Goal: Task Accomplishment & Management: Manage account settings

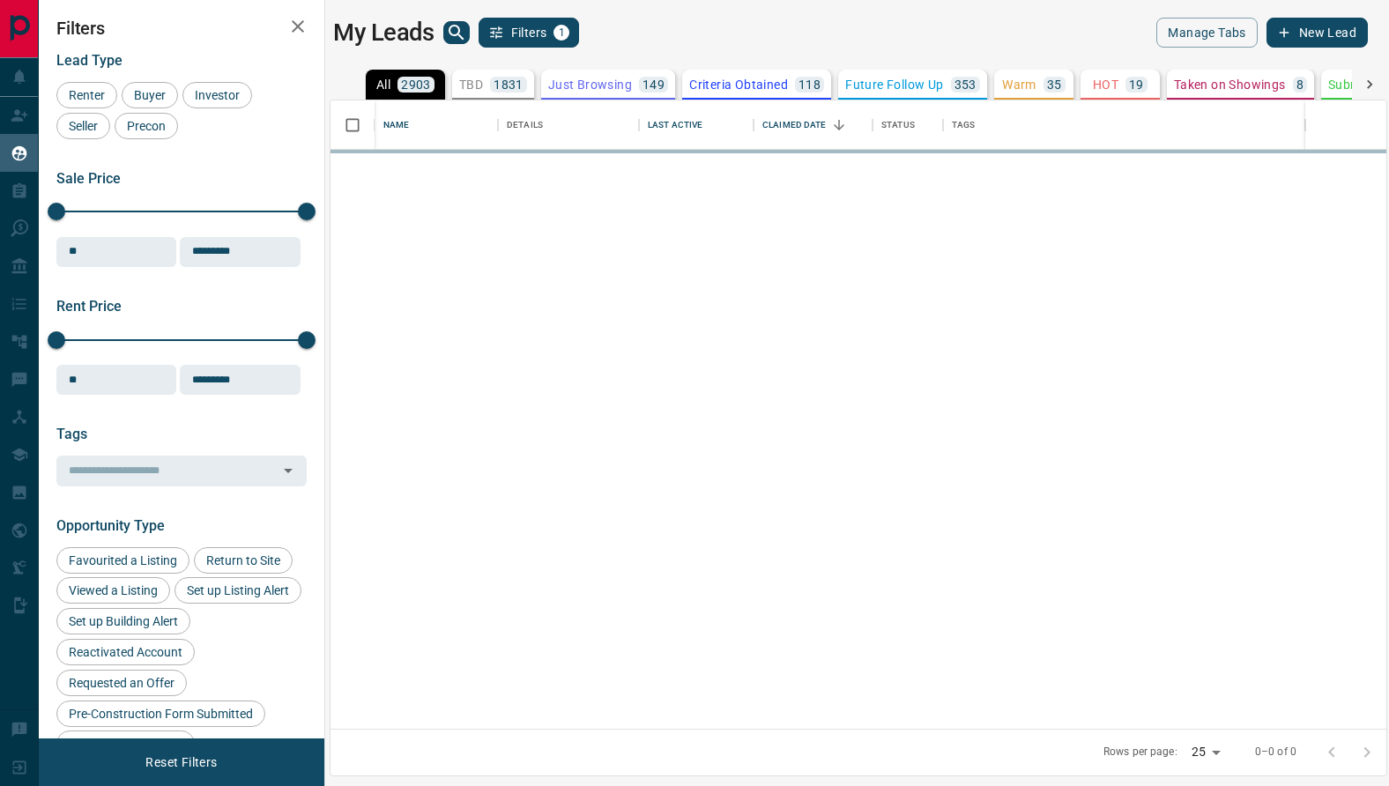
scroll to position [628, 1056]
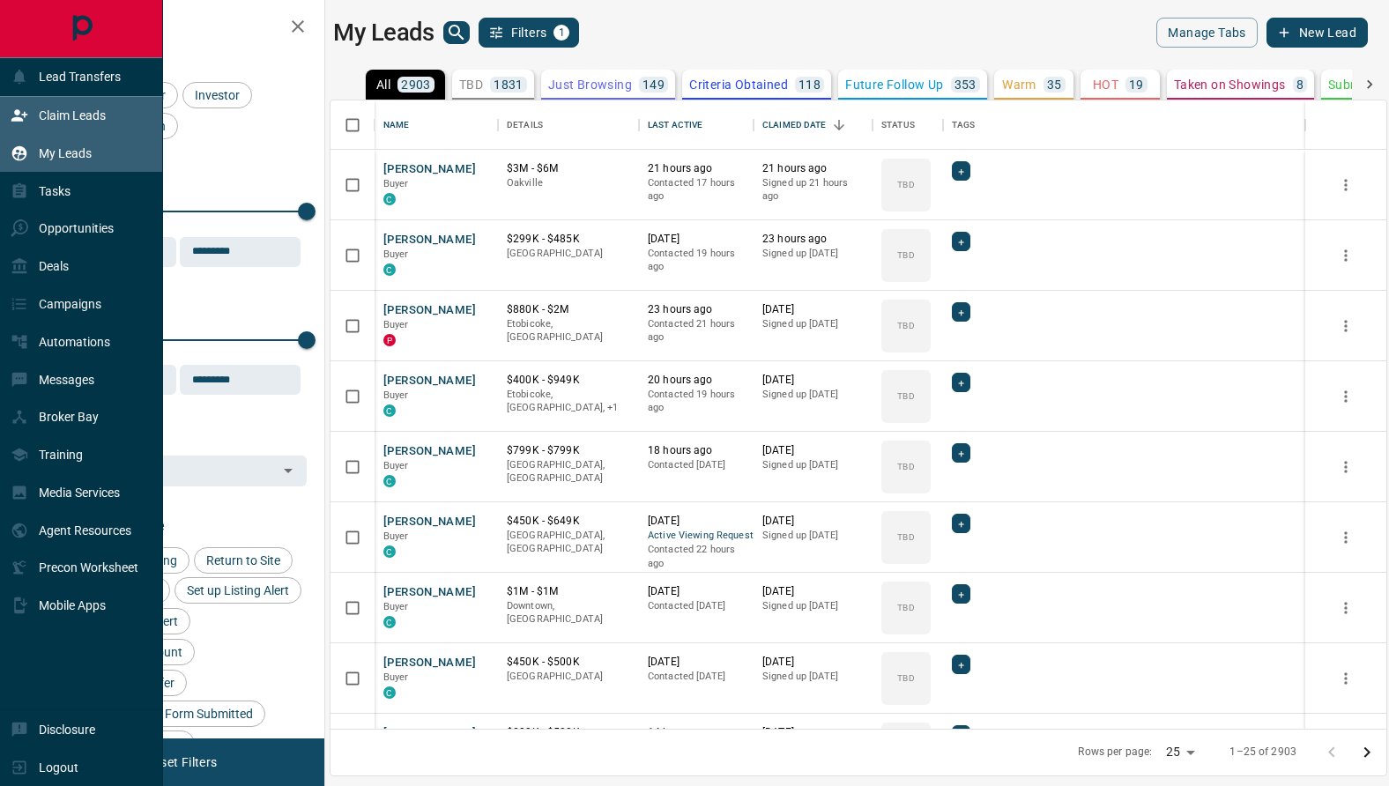
click at [4, 113] on div "Claim Leads" at bounding box center [81, 116] width 163 height 38
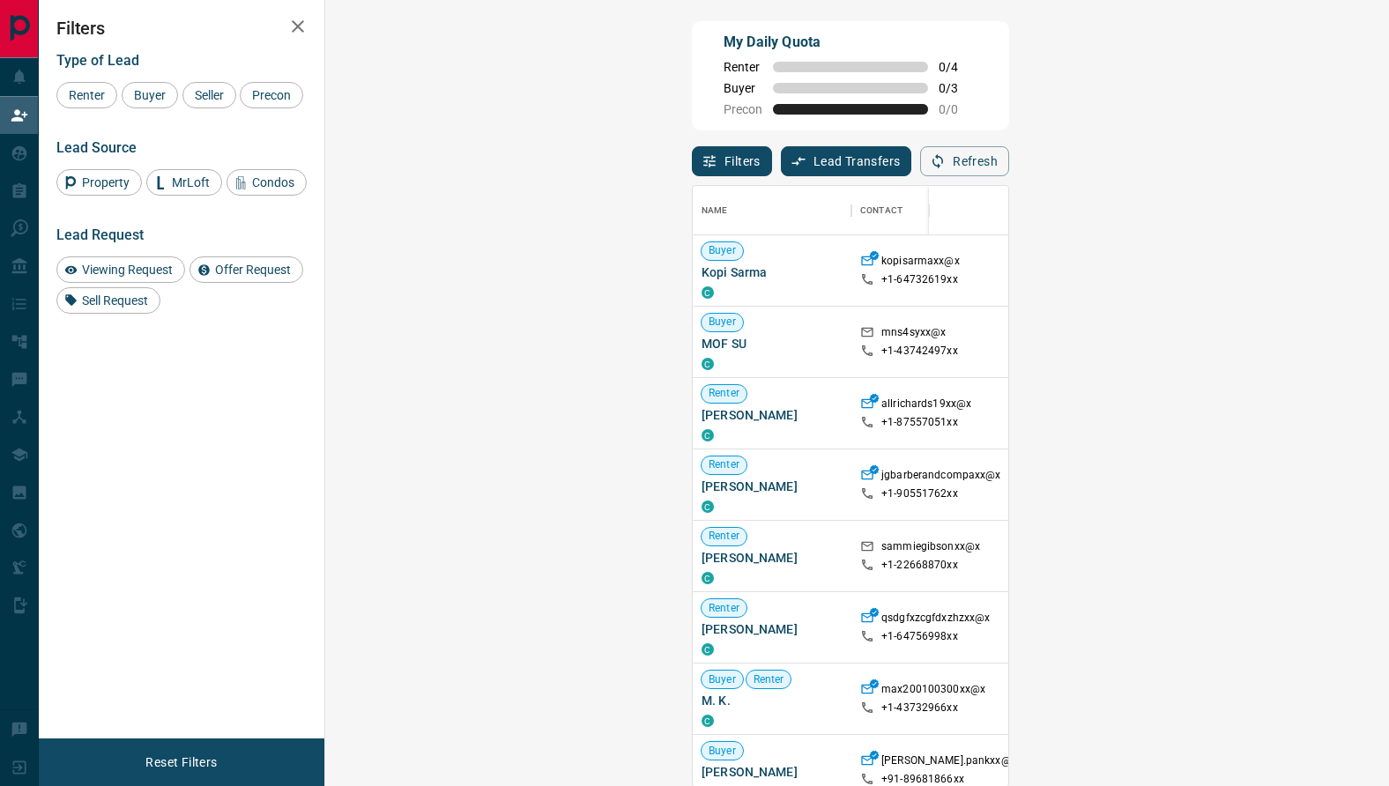
scroll to position [600, 1026]
click at [1354, 260] on div "Viewing Request ( 1 )" at bounding box center [1415, 270] width 122 height 23
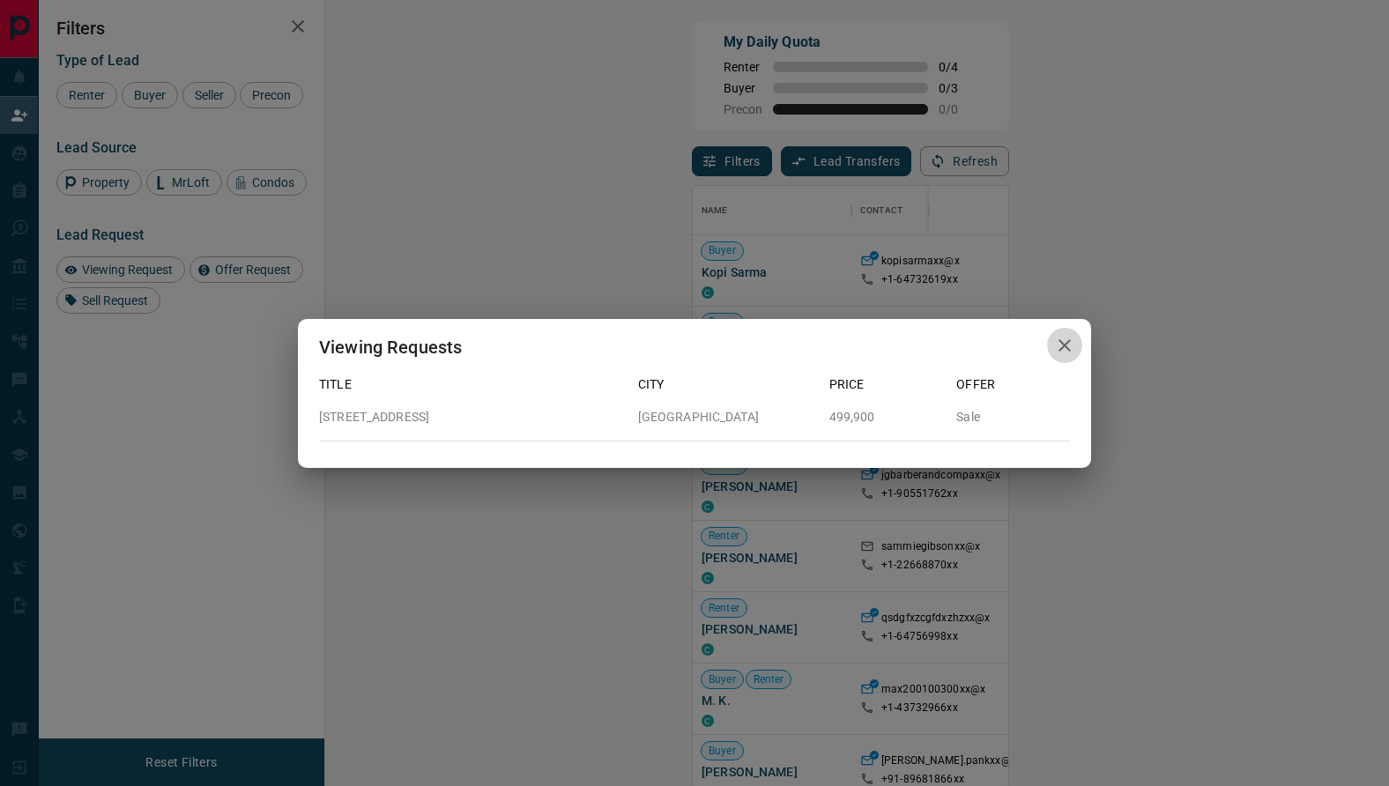
click at [1057, 352] on icon "button" at bounding box center [1064, 345] width 21 height 21
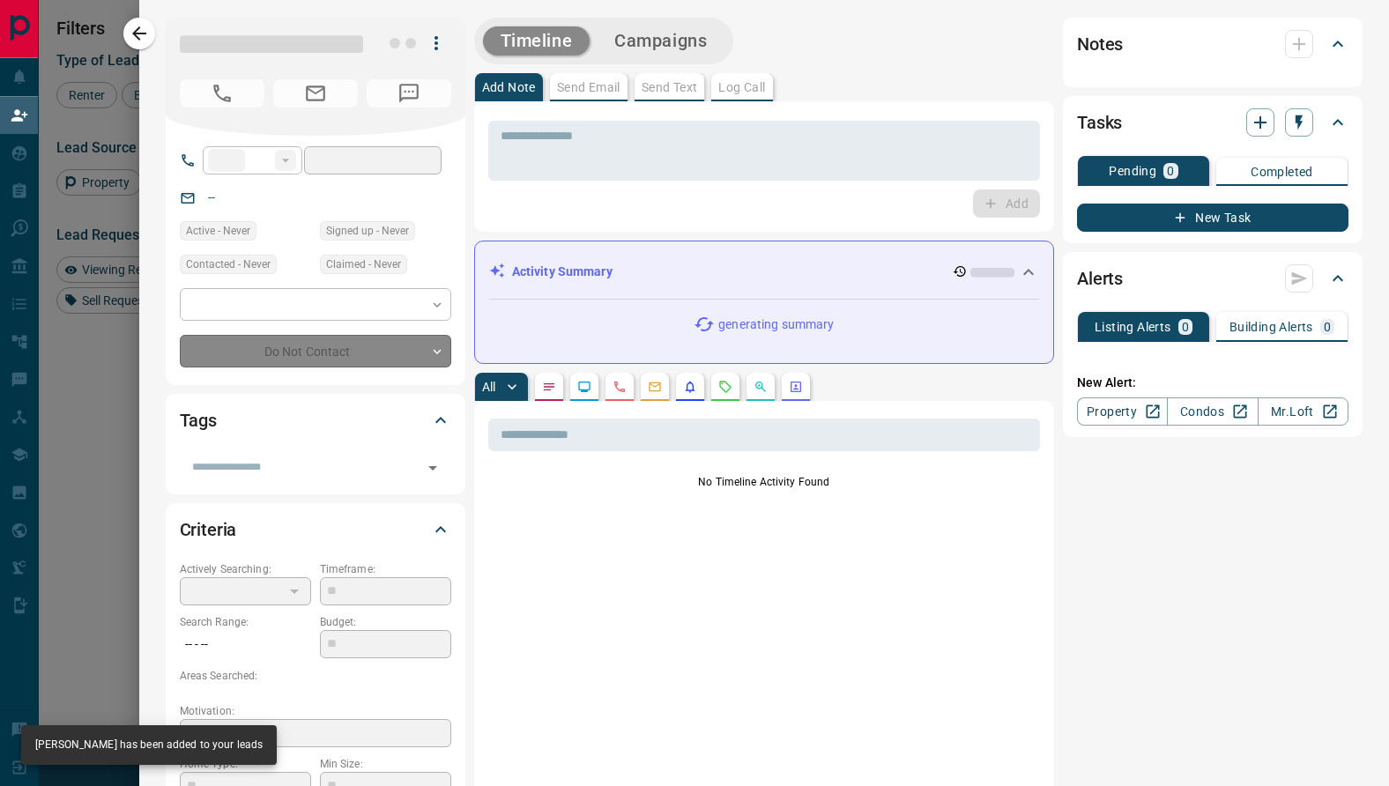
type input "**"
type input "**********"
type input "**"
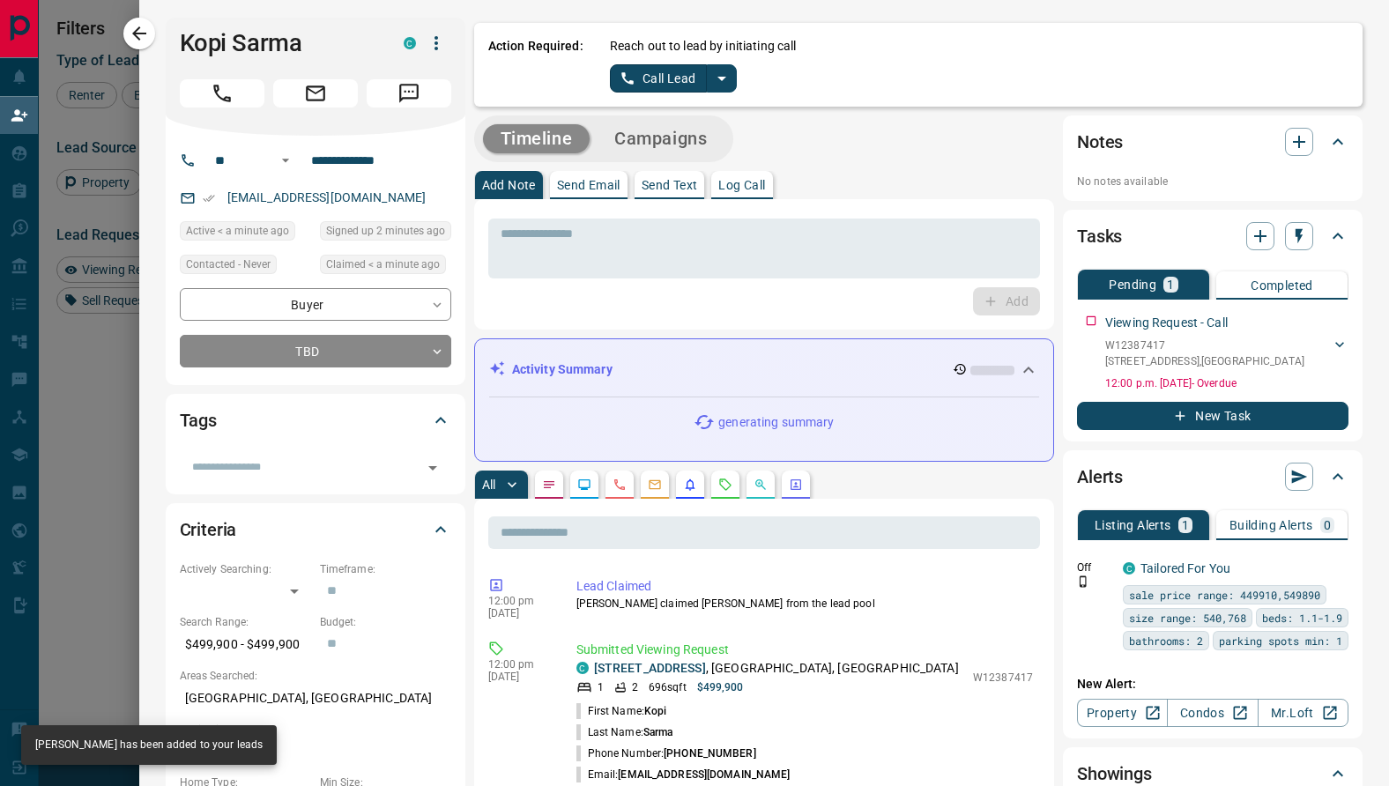
click at [719, 85] on icon "split button" at bounding box center [721, 78] width 21 height 21
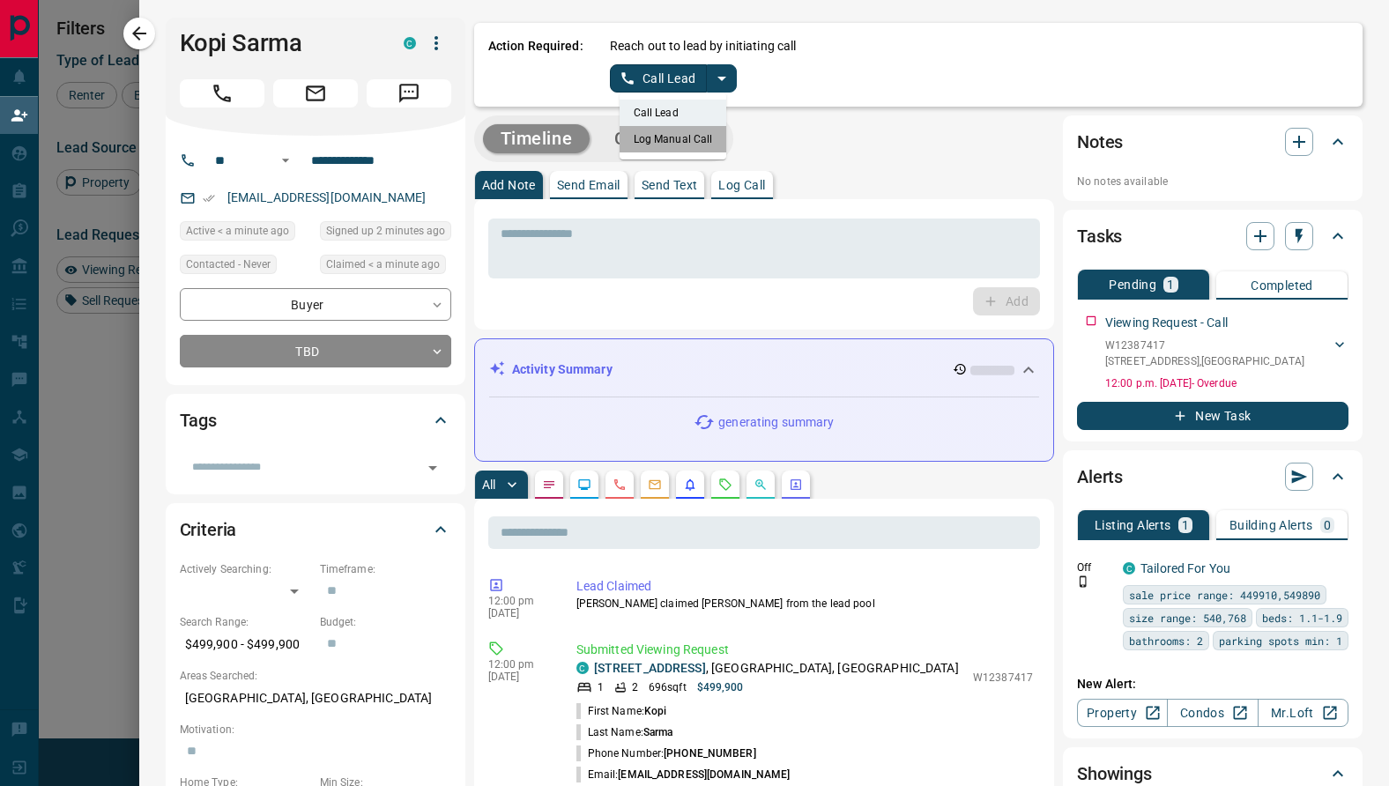
click at [677, 145] on li "Log Manual Call" at bounding box center [674, 139] width 108 height 26
click at [662, 85] on button "Log Manual Call" at bounding box center [668, 78] width 116 height 28
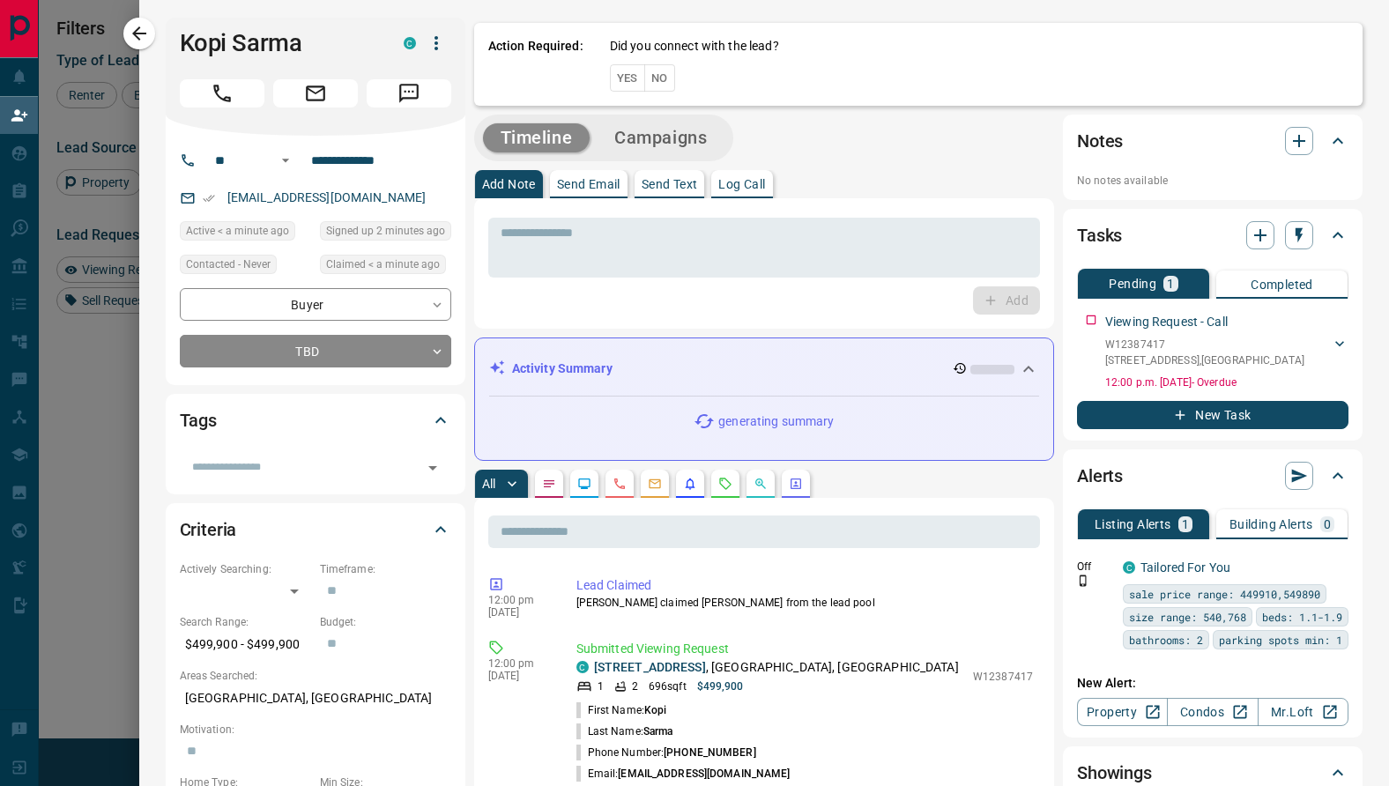
click at [659, 93] on div "Action Required: Did you connect with the lead? Yes No" at bounding box center [918, 64] width 888 height 83
click at [659, 74] on button "No" at bounding box center [659, 77] width 31 height 27
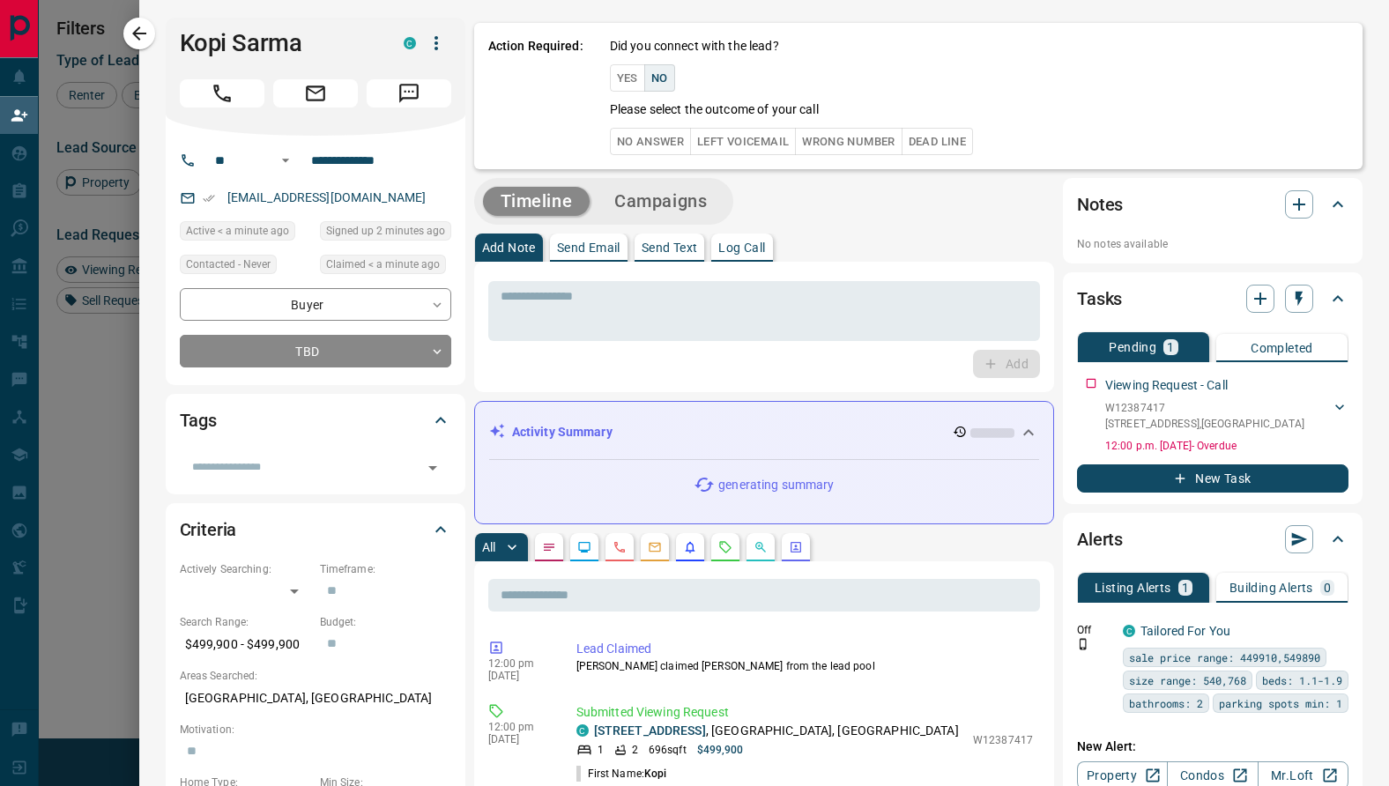
click at [650, 162] on div "Action Required: Did you connect with the lead? Yes No Please select the outcom…" at bounding box center [918, 96] width 888 height 146
click at [650, 148] on button "No Answer" at bounding box center [650, 141] width 81 height 27
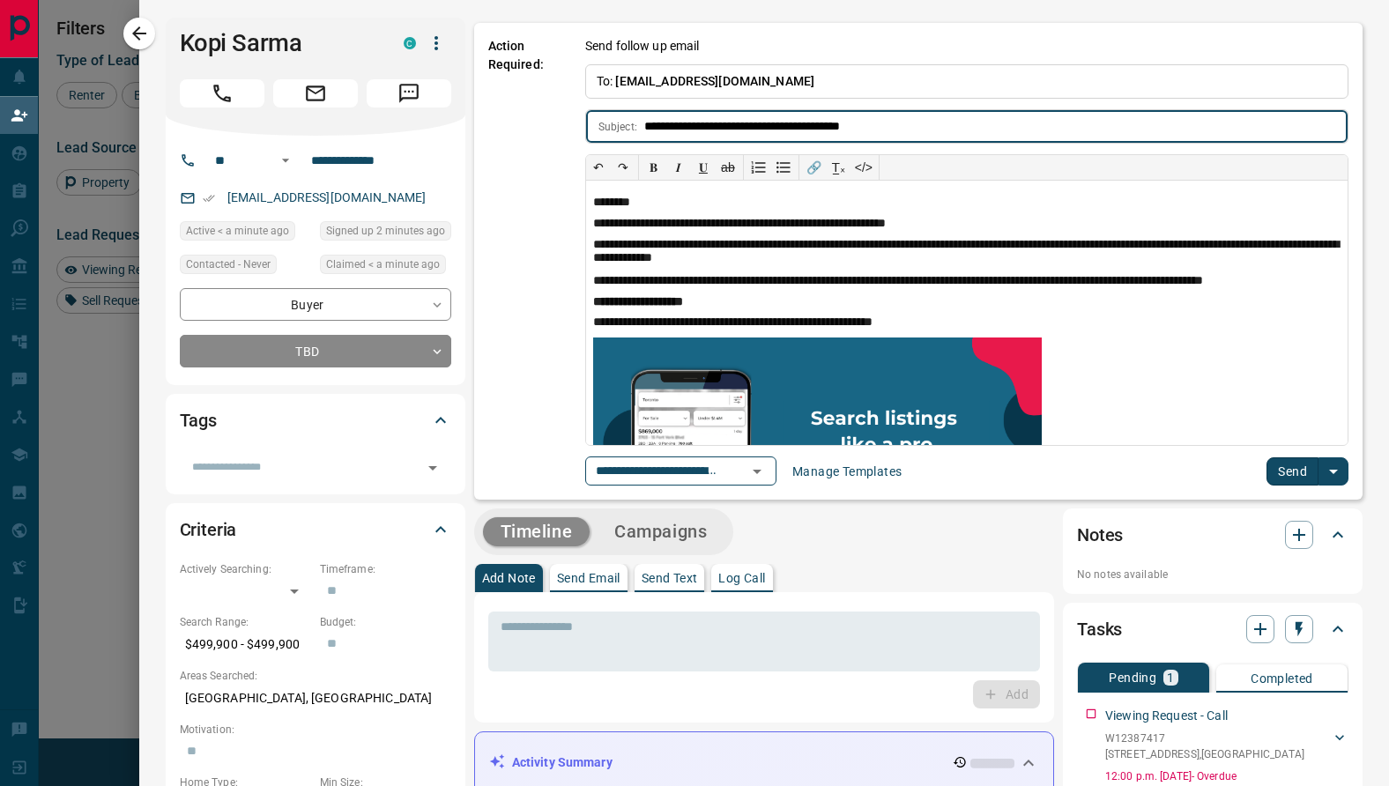
click at [1297, 473] on button "Send" at bounding box center [1292, 471] width 52 height 28
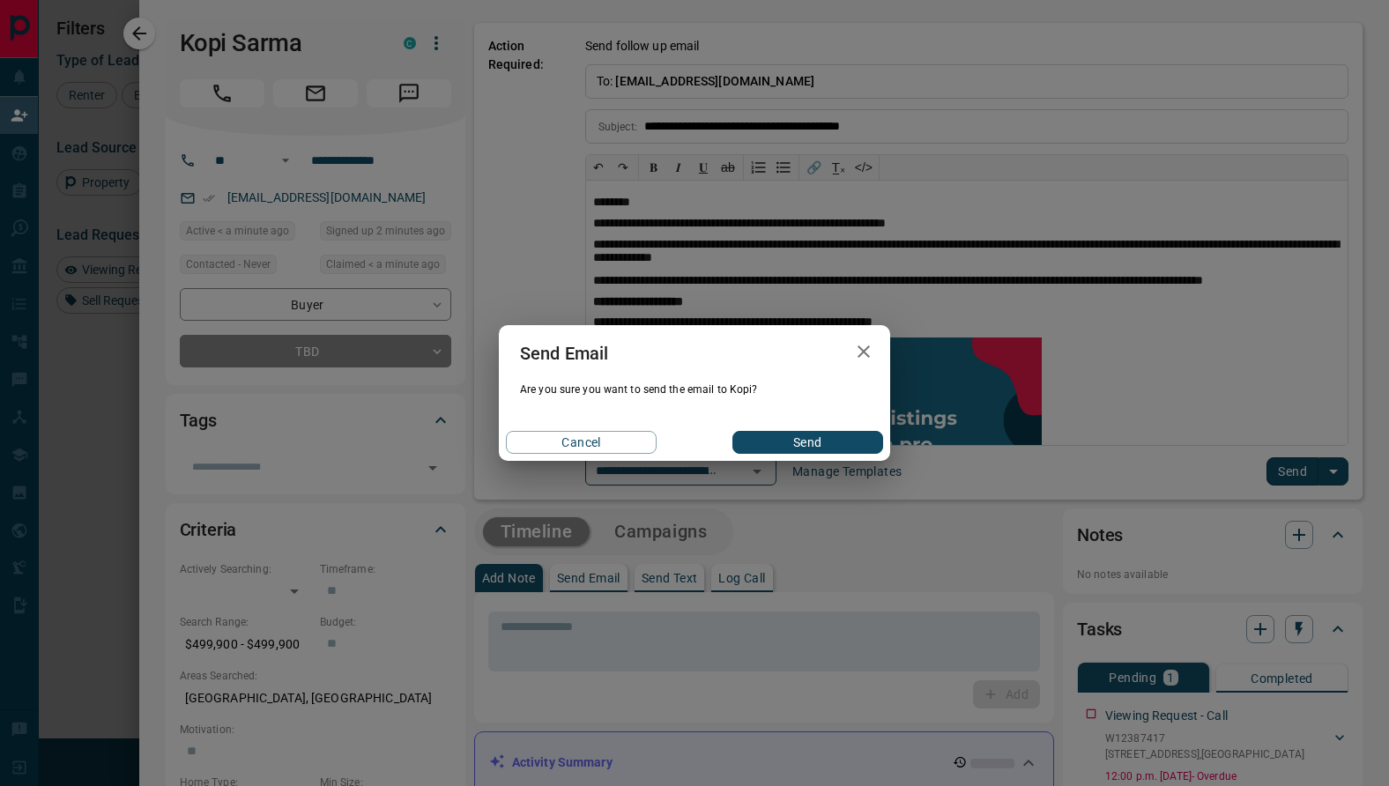
click at [786, 445] on button "Send" at bounding box center [807, 442] width 151 height 23
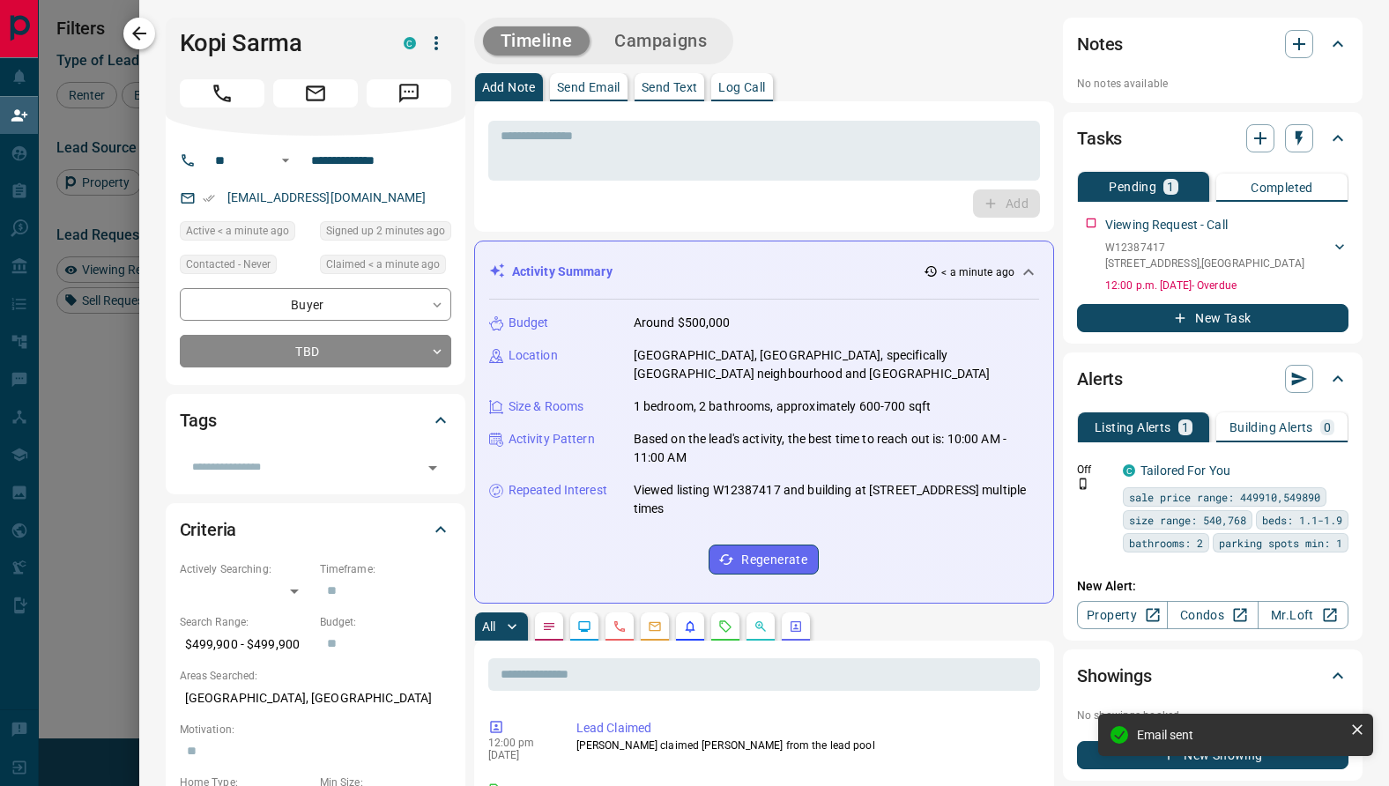
click at [139, 30] on icon "button" at bounding box center [139, 33] width 21 height 21
